Goal: Task Accomplishment & Management: Manage account settings

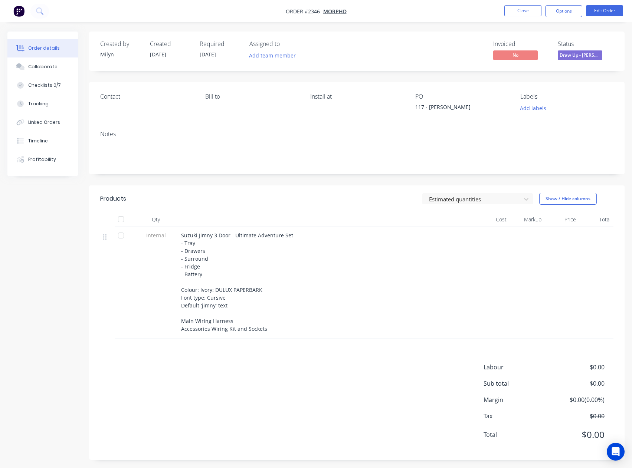
scroll to position [3, 0]
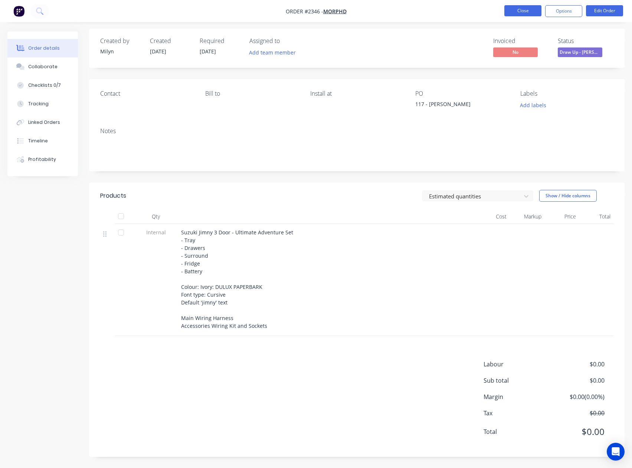
click at [524, 7] on button "Close" at bounding box center [522, 10] width 37 height 11
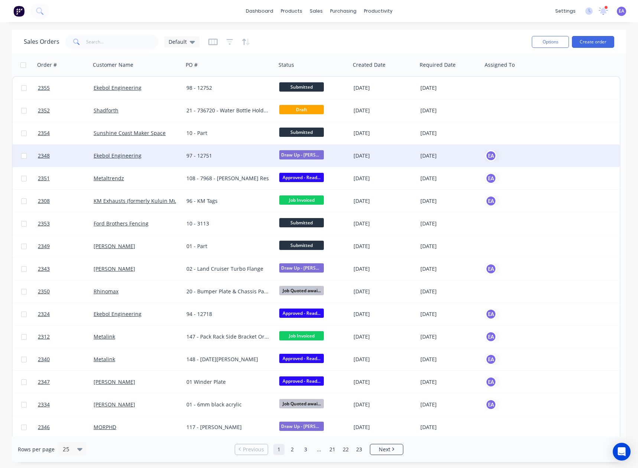
click at [223, 157] on div "97 - 12751" at bounding box center [227, 155] width 82 height 7
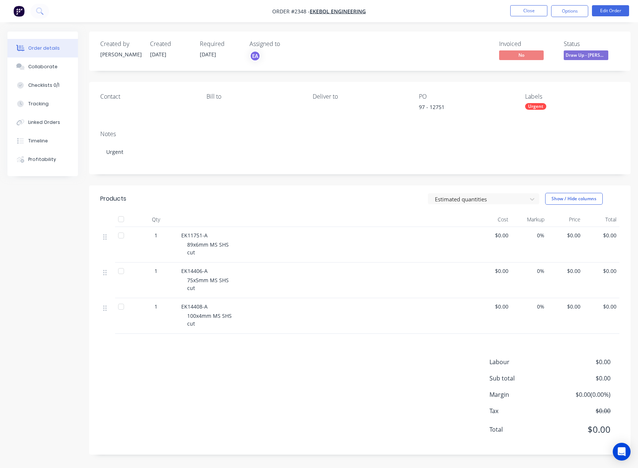
click at [531, 108] on div "Urgent" at bounding box center [535, 106] width 21 height 7
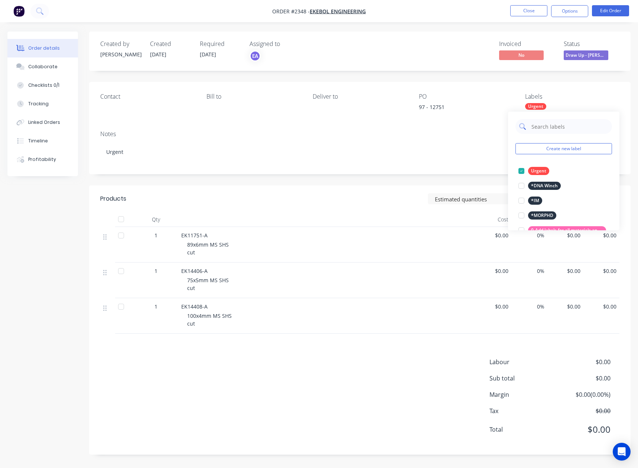
click at [557, 126] on input "text" at bounding box center [569, 126] width 78 height 15
click at [522, 172] on div at bounding box center [521, 171] width 15 height 15
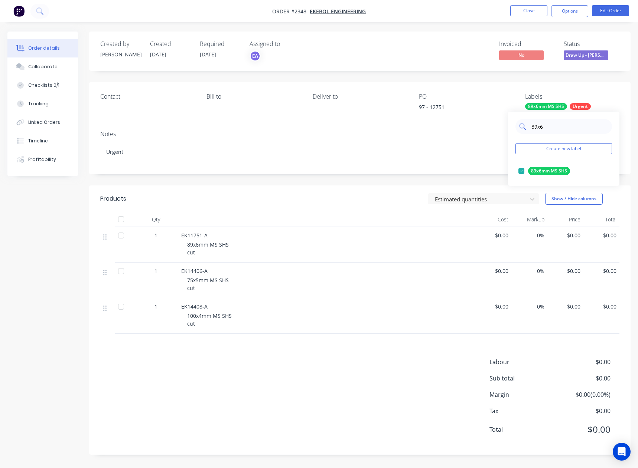
drag, startPoint x: 550, startPoint y: 126, endPoint x: 527, endPoint y: 127, distance: 22.6
click at [527, 127] on div "89x6" at bounding box center [563, 126] width 96 height 15
click at [518, 184] on div at bounding box center [521, 185] width 15 height 15
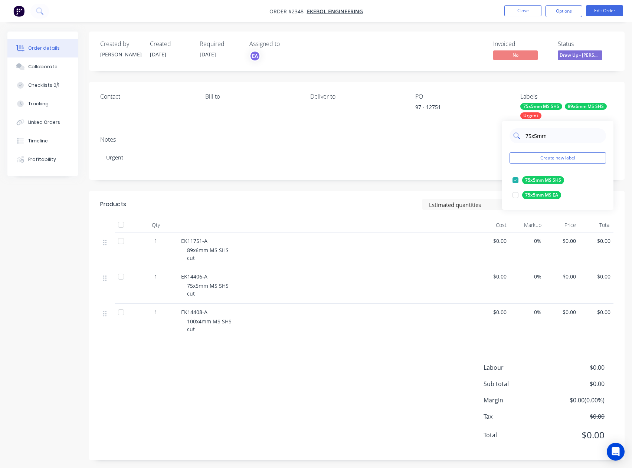
drag, startPoint x: 554, startPoint y: 136, endPoint x: 523, endPoint y: 141, distance: 31.1
click at [523, 141] on div "75x5mm" at bounding box center [557, 135] width 96 height 15
click at [514, 178] on div at bounding box center [515, 180] width 15 height 15
drag, startPoint x: 550, startPoint y: 138, endPoint x: 526, endPoint y: 139, distance: 23.8
click at [526, 139] on input "100x4mm" at bounding box center [564, 135] width 78 height 15
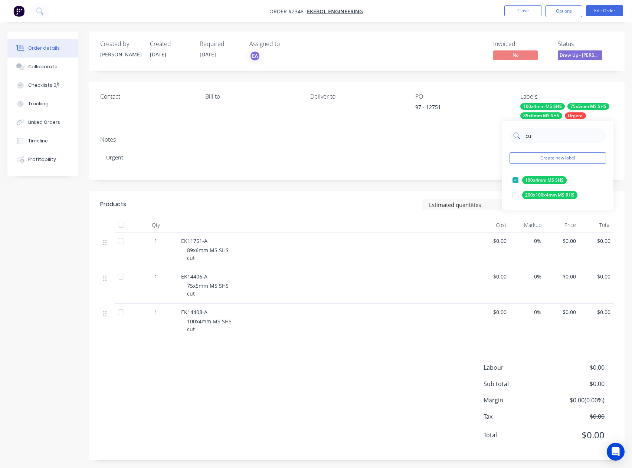
type input "cut"
click at [516, 179] on div at bounding box center [515, 180] width 15 height 15
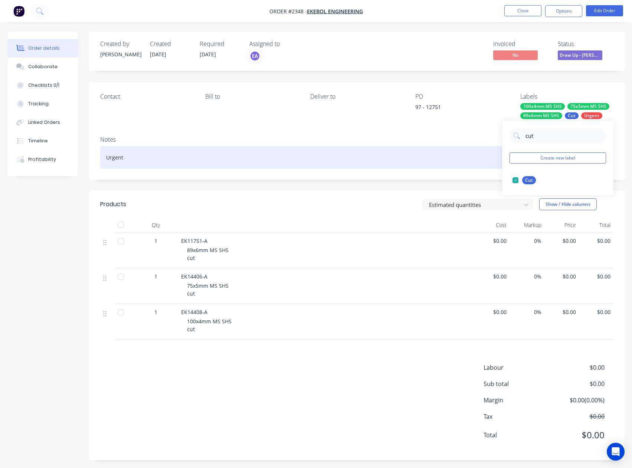
click at [451, 167] on div "Urgent" at bounding box center [356, 157] width 513 height 23
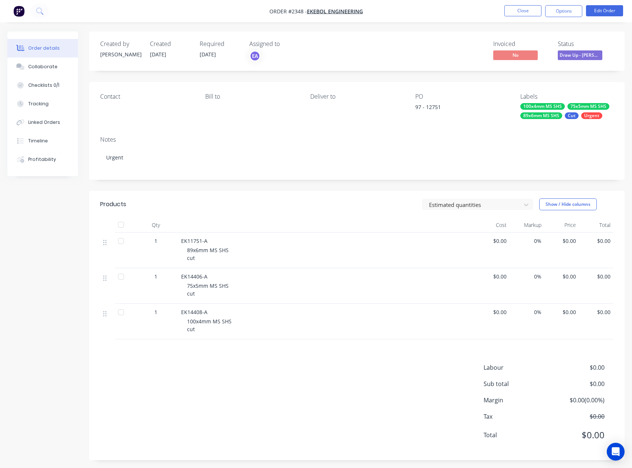
click at [573, 58] on span "Draw Up - [PERSON_NAME]" at bounding box center [580, 54] width 45 height 9
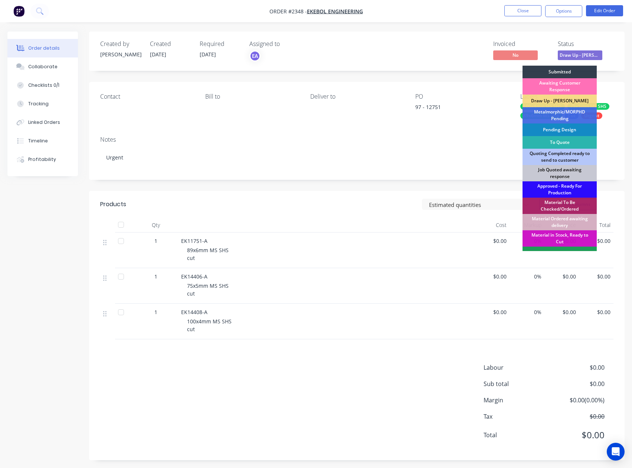
click at [552, 186] on div "Approved - Ready For Production" at bounding box center [559, 189] width 74 height 16
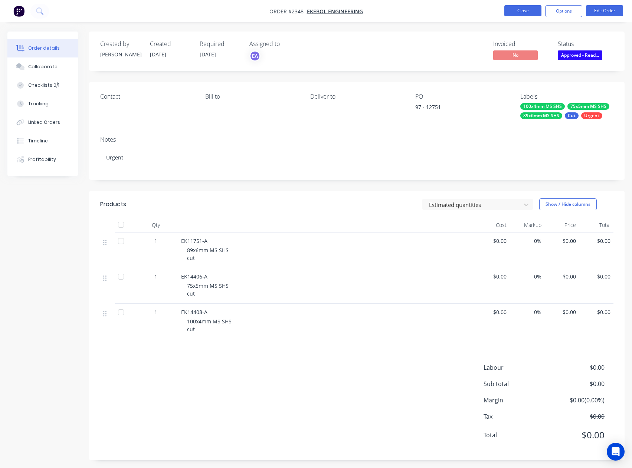
click at [534, 7] on button "Close" at bounding box center [522, 10] width 37 height 11
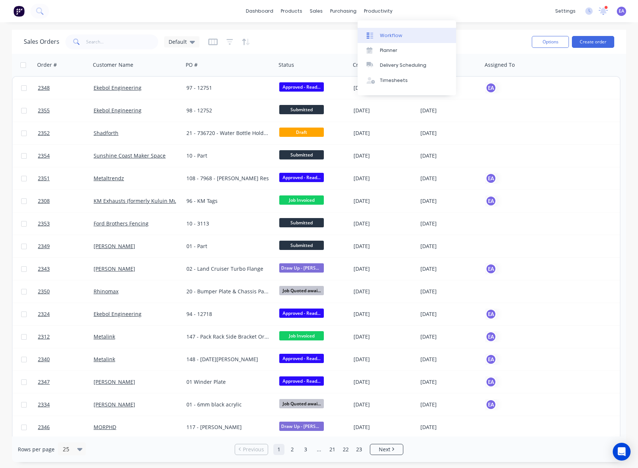
click at [383, 32] on div "Workflow" at bounding box center [391, 35] width 22 height 7
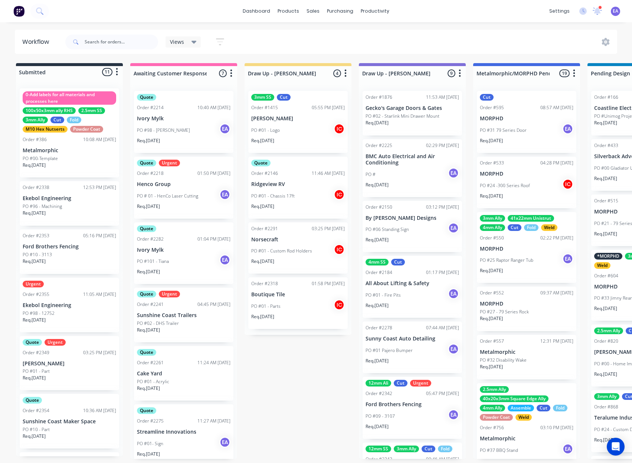
click at [70, 362] on p "[PERSON_NAME]" at bounding box center [70, 363] width 94 height 6
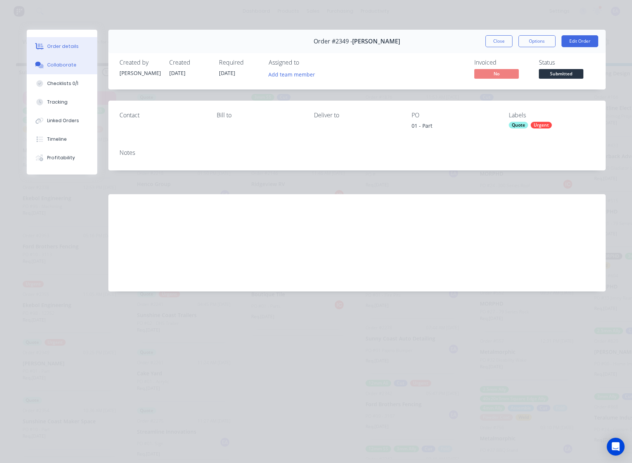
click at [66, 63] on div "Collaborate" at bounding box center [61, 65] width 29 height 7
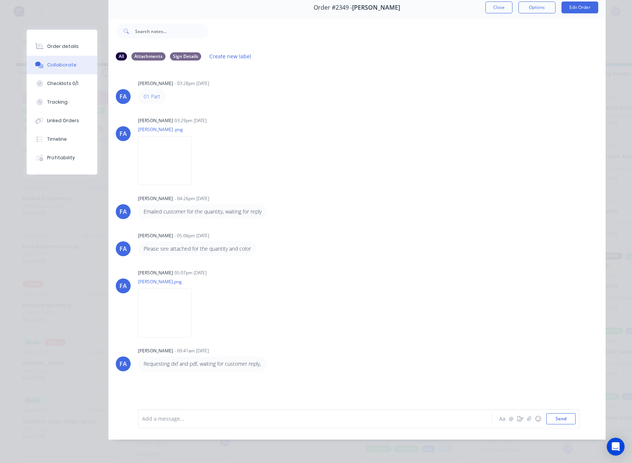
scroll to position [1, 0]
click at [187, 307] on img at bounding box center [164, 312] width 53 height 49
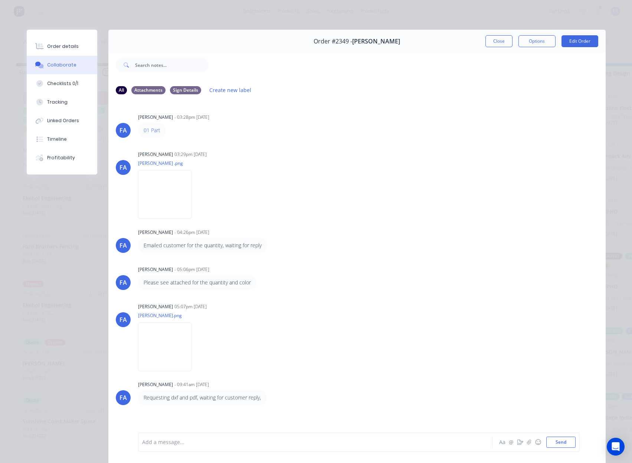
scroll to position [0, 0]
click at [191, 188] on img at bounding box center [164, 194] width 53 height 49
